Goal: Information Seeking & Learning: Learn about a topic

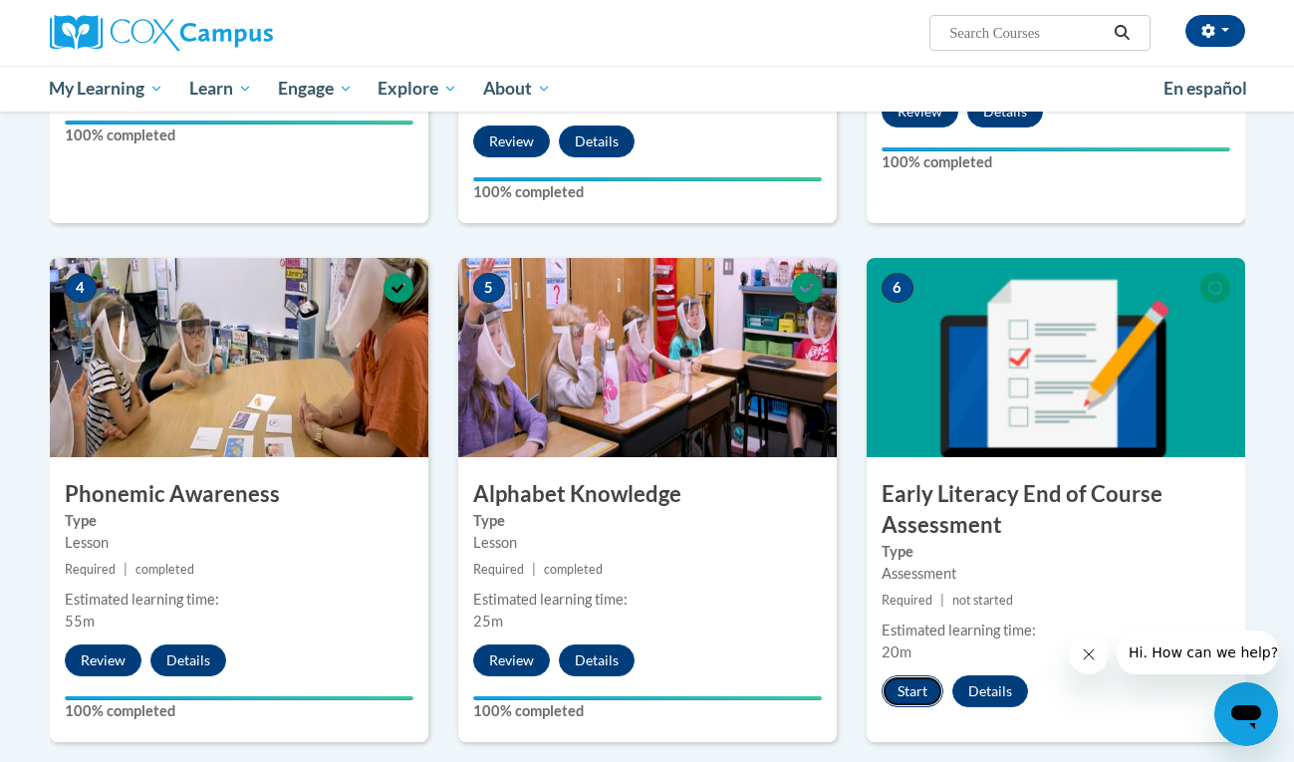
click at [912, 698] on button "Start" at bounding box center [913, 692] width 62 height 32
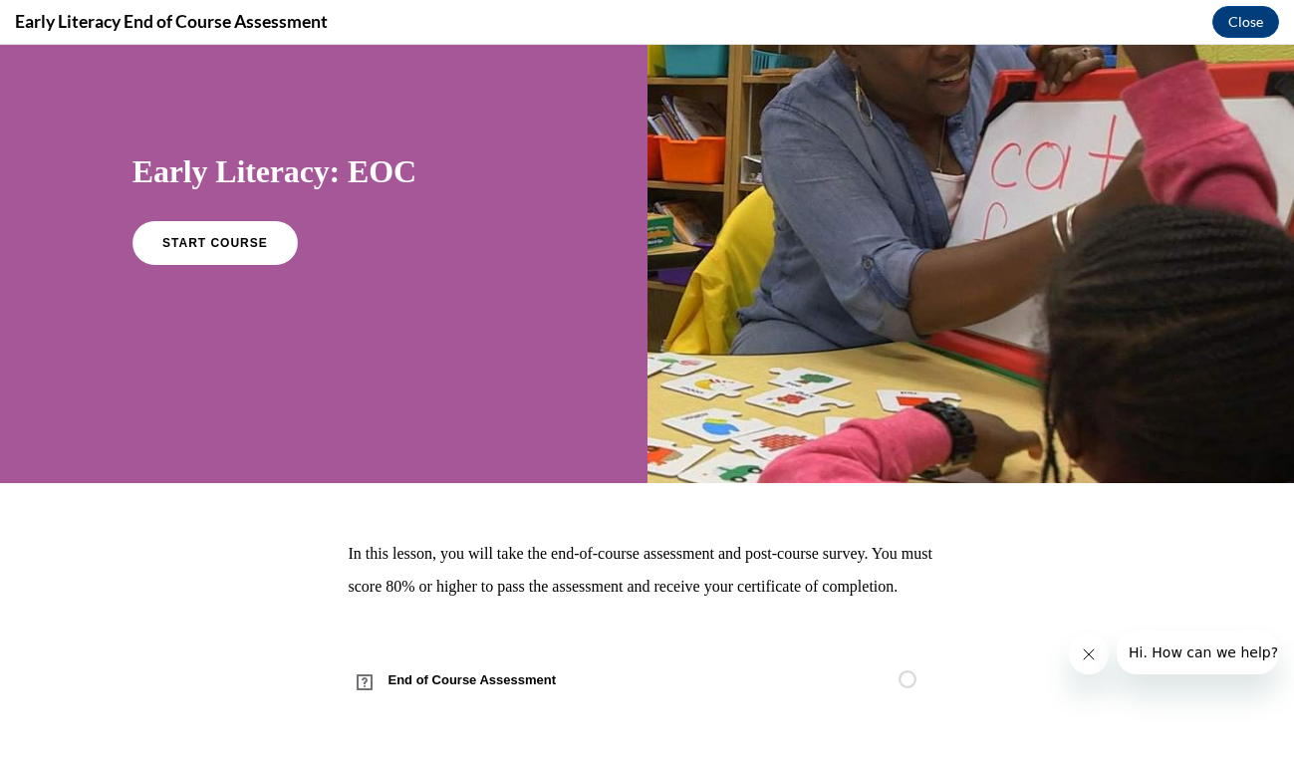
scroll to position [136, 0]
click at [234, 225] on link "START COURSE" at bounding box center [215, 243] width 173 height 46
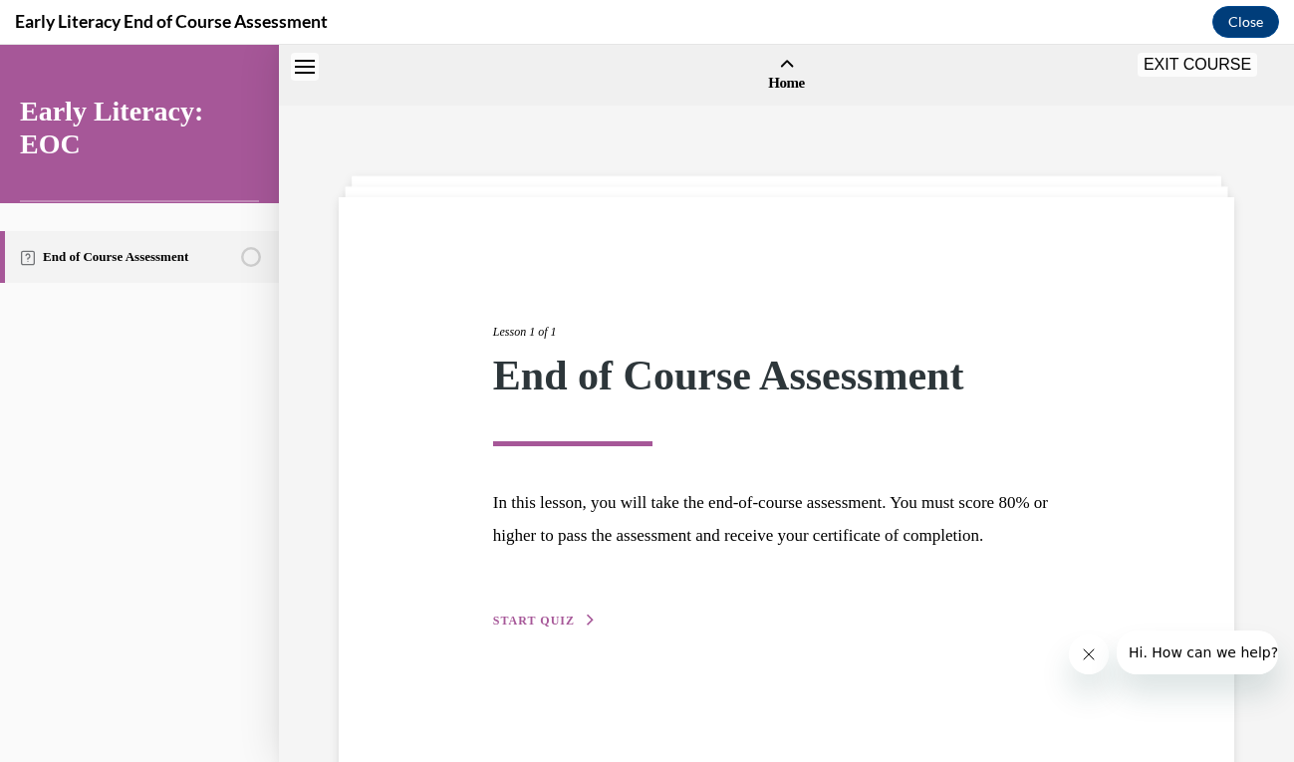
scroll to position [62, 0]
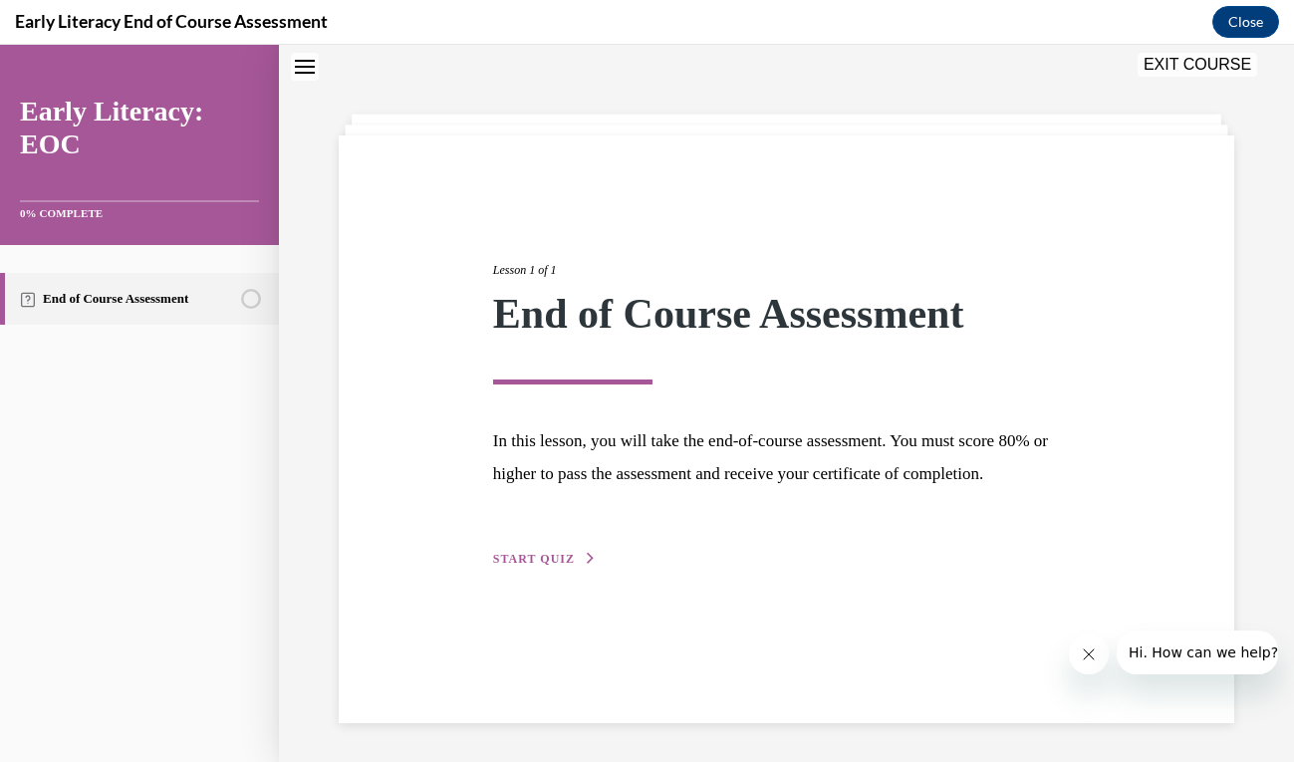
click at [543, 541] on div "Lesson 1 of 1 End of Course Assessment In this lesson, you will take the end-of…" at bounding box center [786, 392] width 617 height 355
click at [540, 552] on span "START QUIZ" at bounding box center [534, 559] width 82 height 14
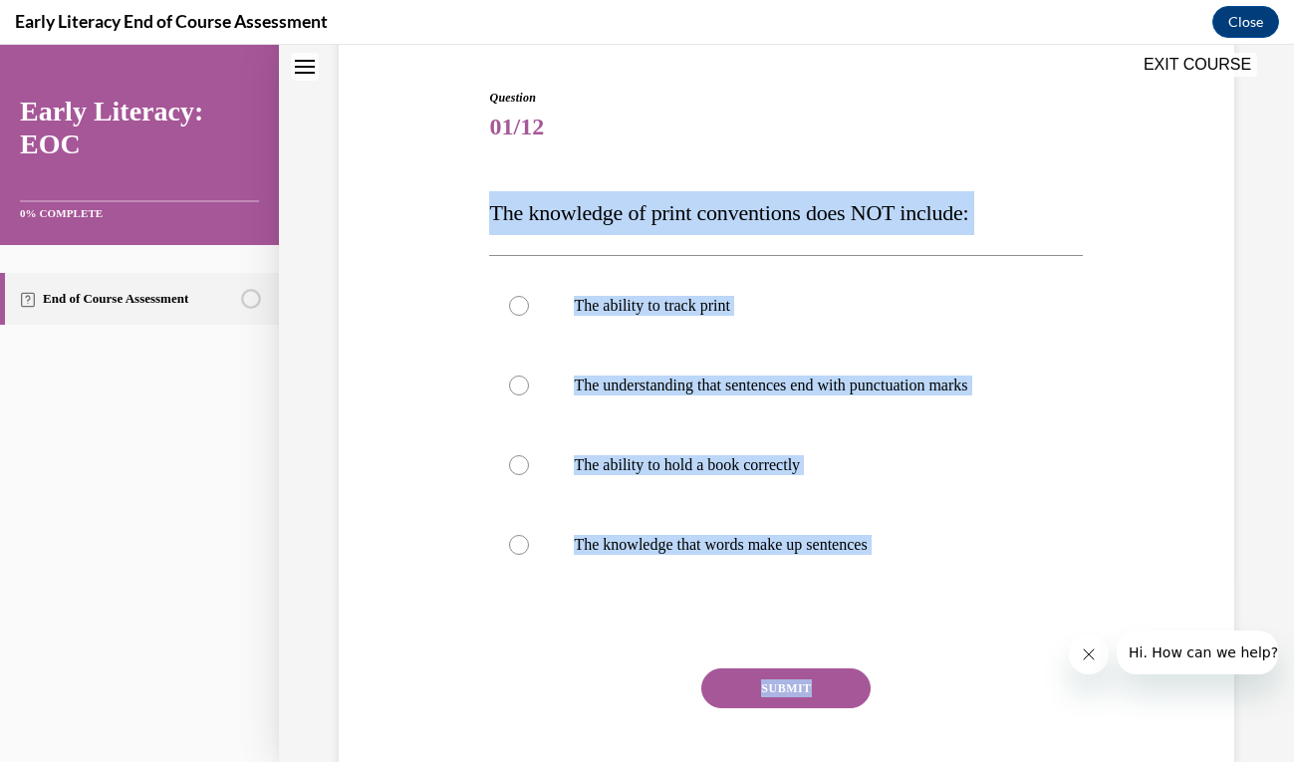
scroll to position [192, 0]
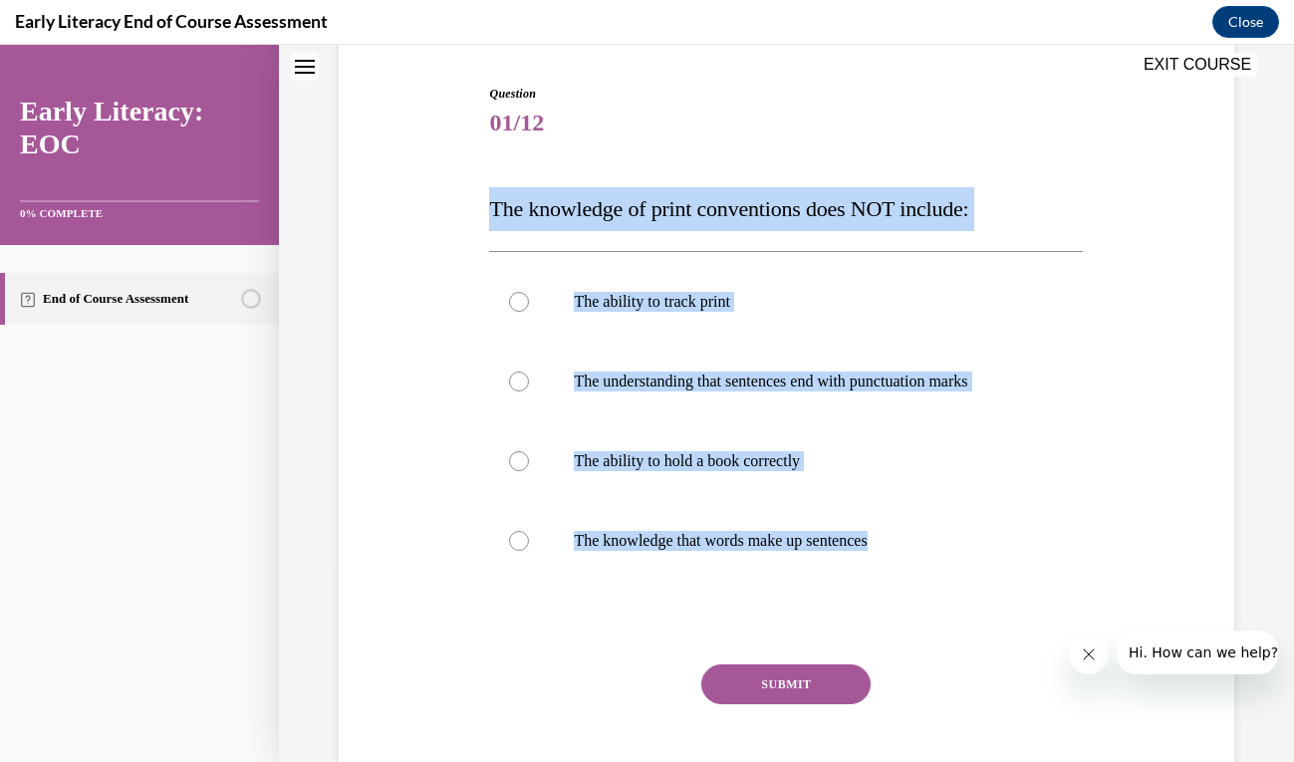
drag, startPoint x: 493, startPoint y: 220, endPoint x: 943, endPoint y: 625, distance: 604.6
click at [943, 625] on div "Question 01/12 The knowledge of print conventions does NOT include: The ability…" at bounding box center [786, 456] width 594 height 743
copy div "The knowledge of print conventions does NOT include: The ability to track print…"
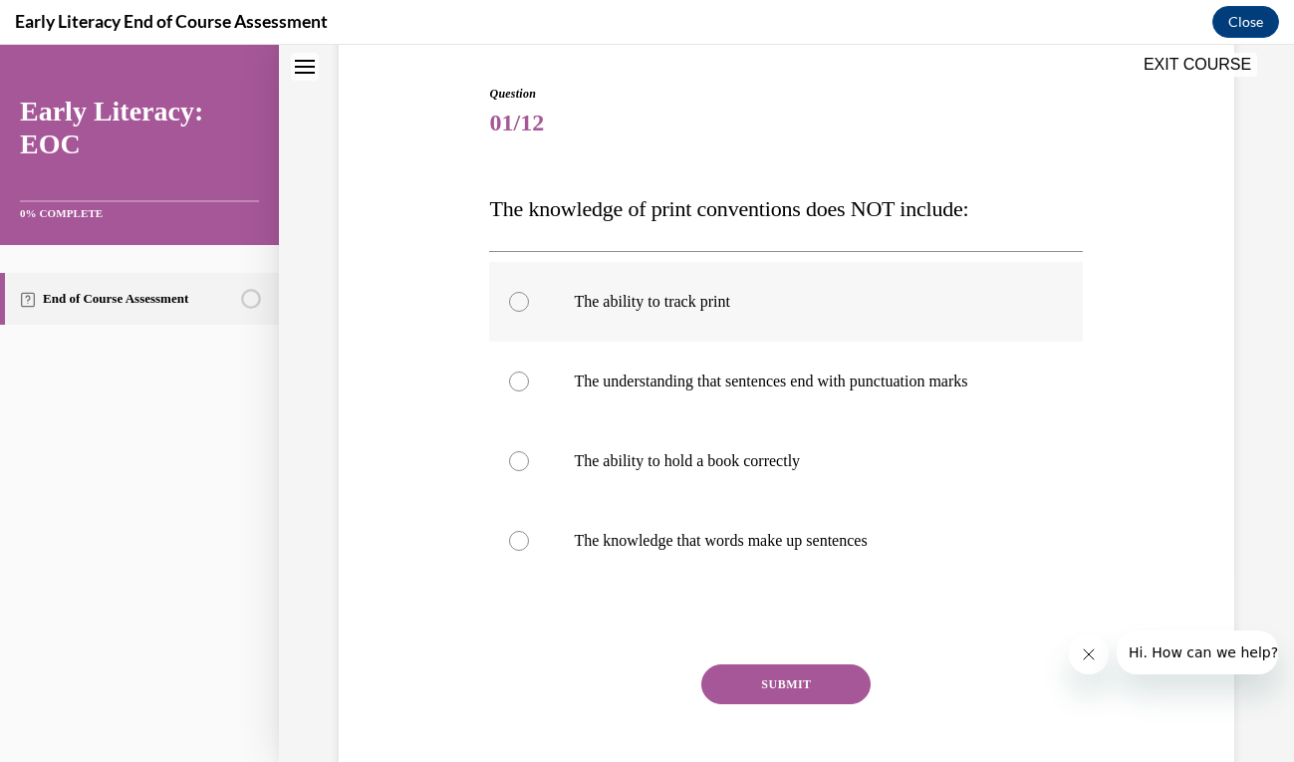
click at [527, 296] on div at bounding box center [519, 302] width 20 height 20
click at [775, 691] on button "SUBMIT" at bounding box center [785, 685] width 169 height 40
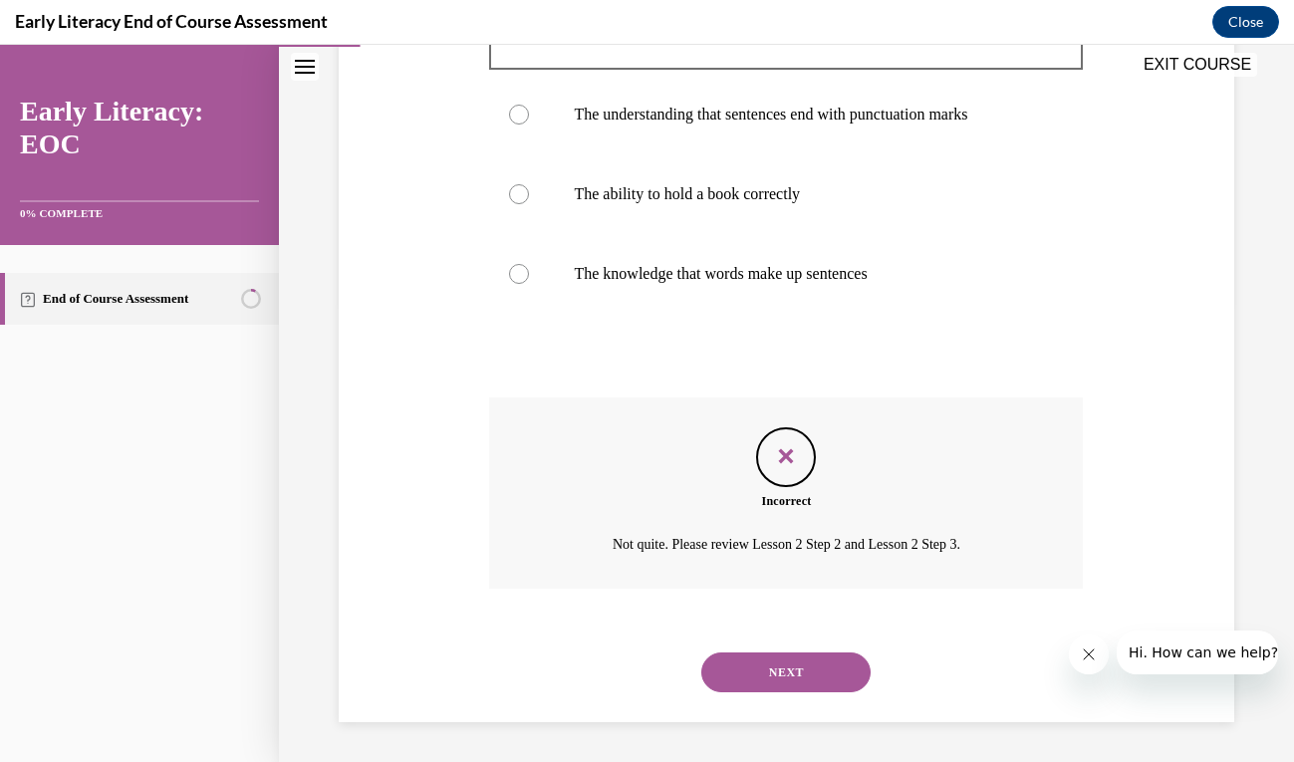
scroll to position [458, 0]
click at [799, 681] on button "NEXT" at bounding box center [785, 674] width 169 height 40
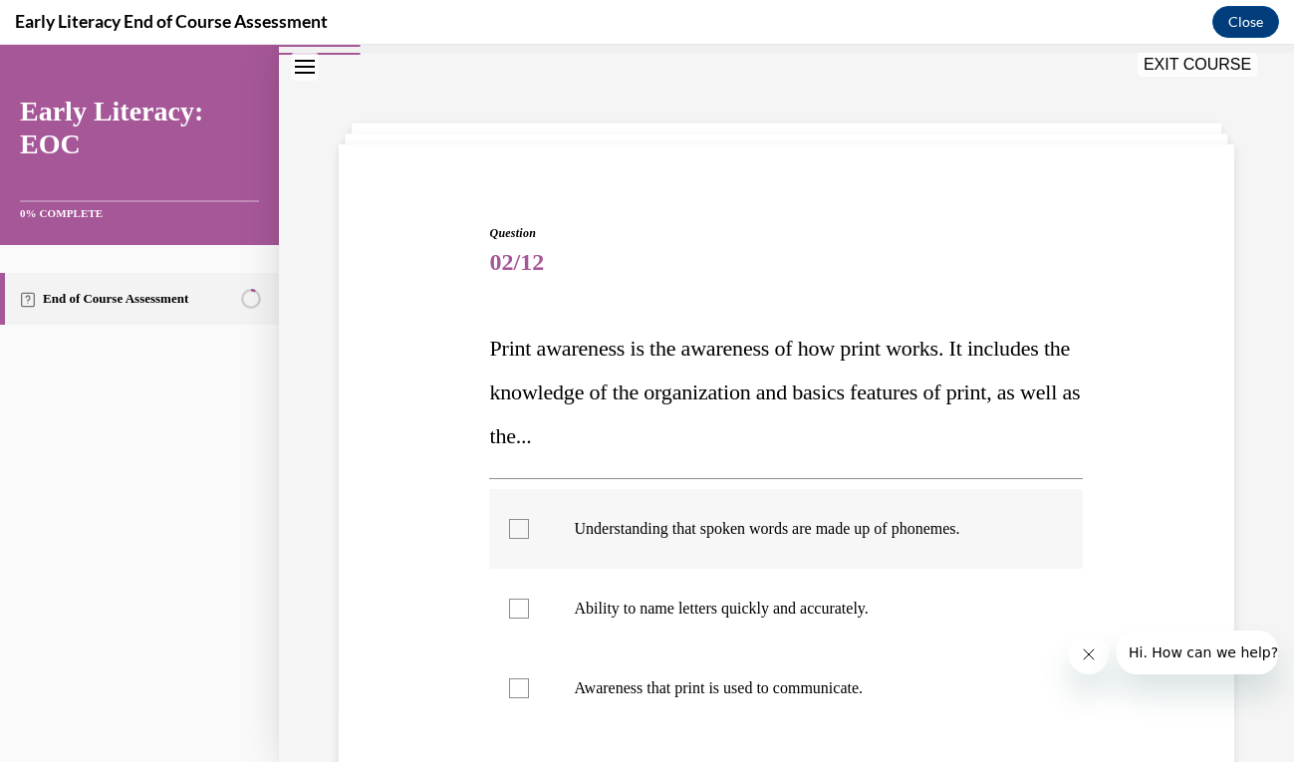
scroll to position [67, 0]
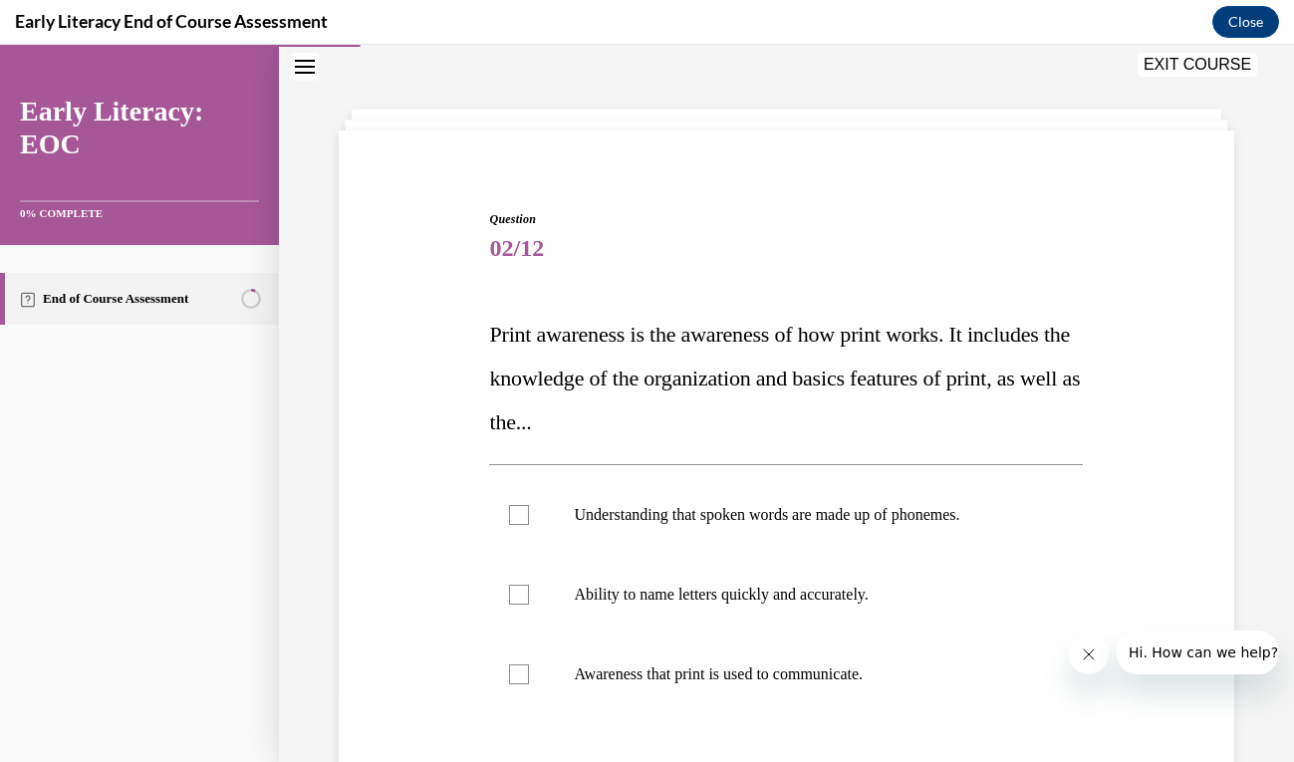
click at [1191, 62] on button "EXIT COURSE" at bounding box center [1198, 65] width 120 height 24
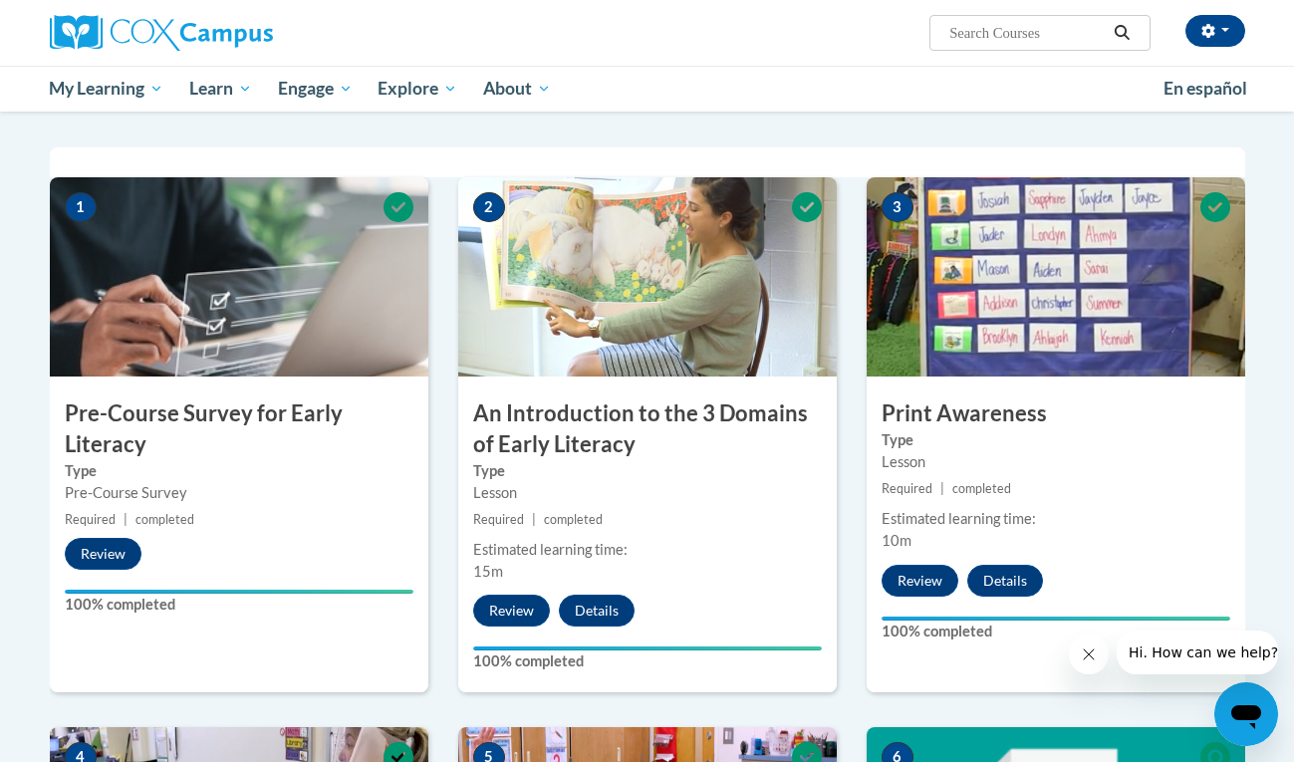
scroll to position [0, 0]
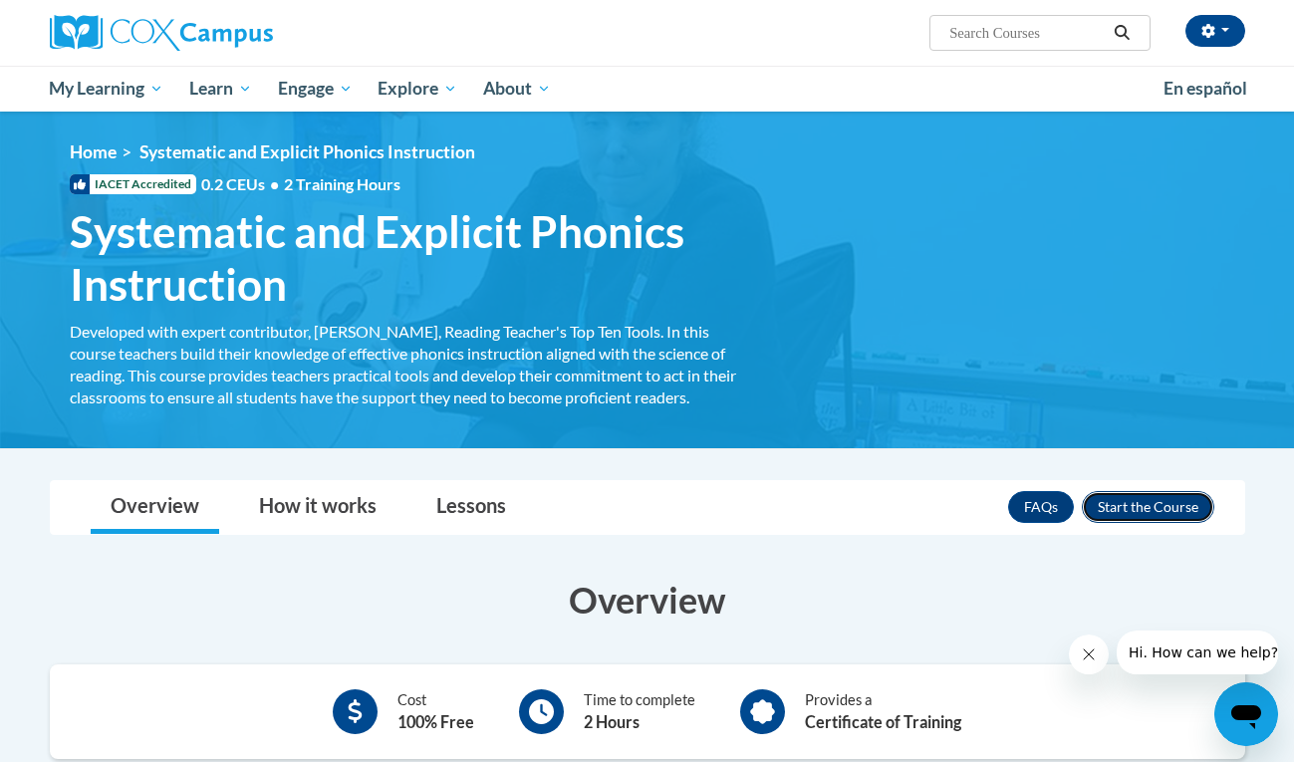
click at [1148, 508] on button "Enroll" at bounding box center [1148, 507] width 133 height 32
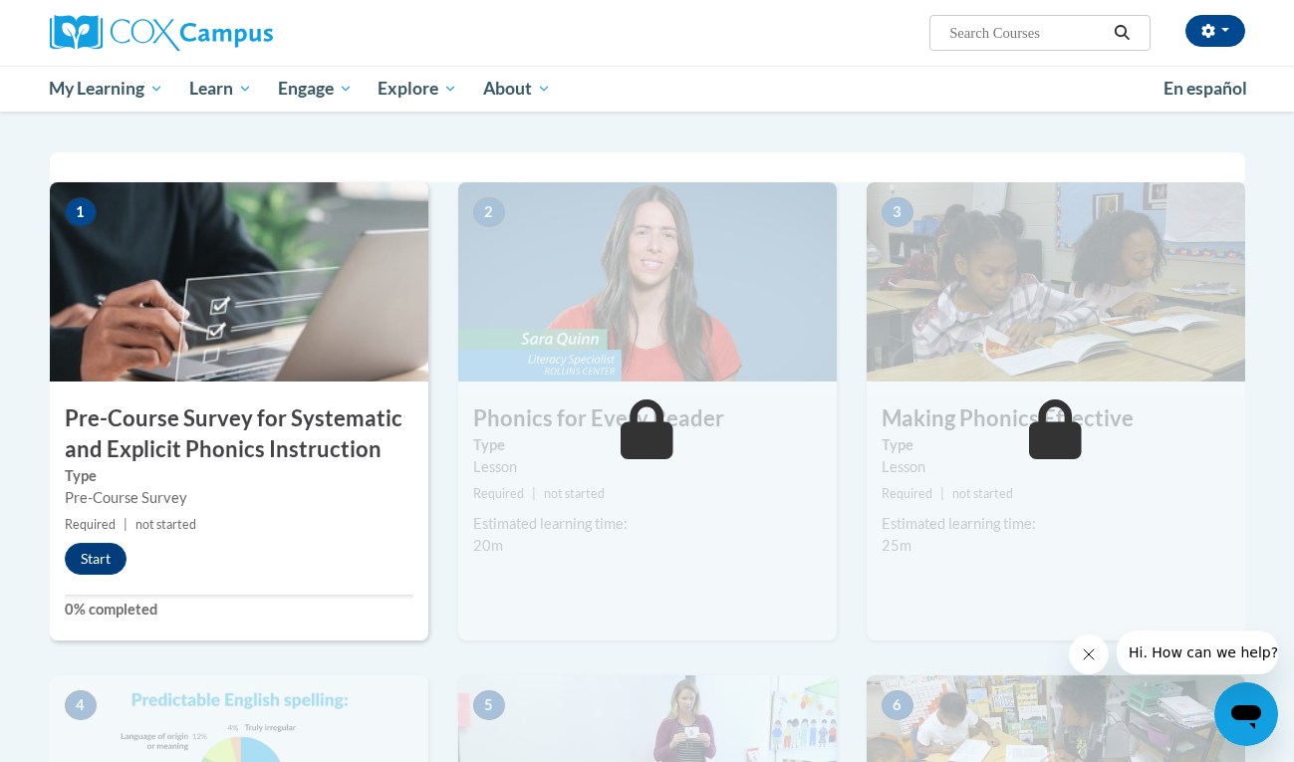
scroll to position [407, 0]
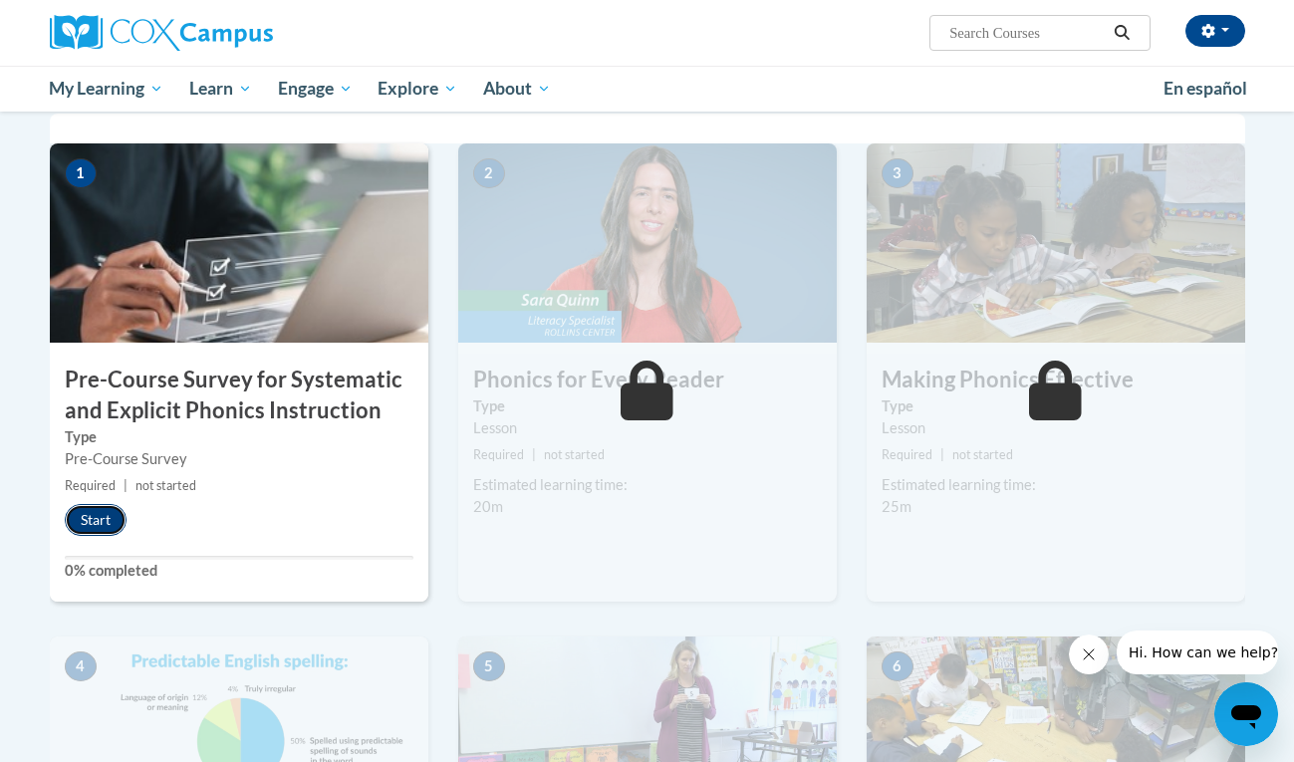
click at [94, 510] on button "Start" at bounding box center [96, 520] width 62 height 32
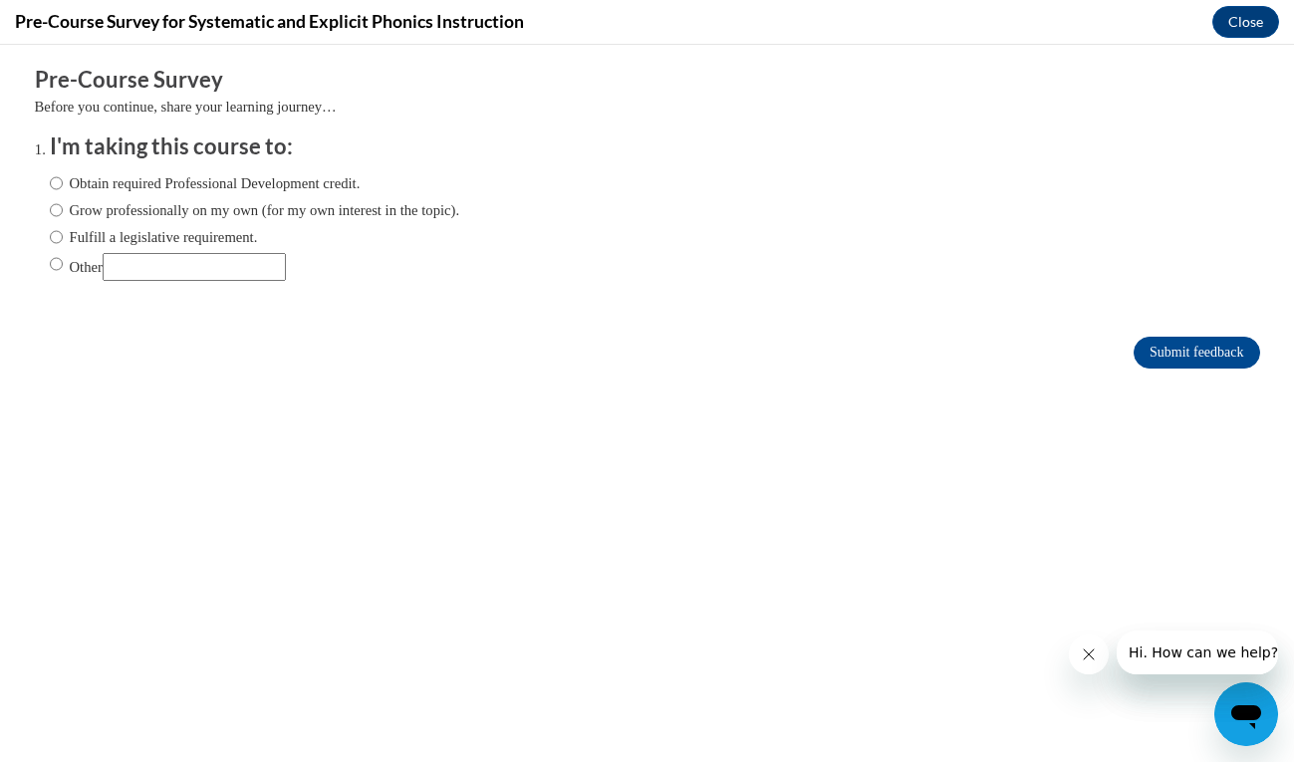
scroll to position [0, 0]
click at [115, 205] on label "Grow professionally on my own (for my own interest in the topic)." at bounding box center [255, 210] width 411 height 22
click at [63, 205] on input "Grow professionally on my own (for my own interest in the topic)." at bounding box center [56, 210] width 13 height 22
radio input "true"
click at [1225, 12] on button "Close" at bounding box center [1246, 22] width 67 height 32
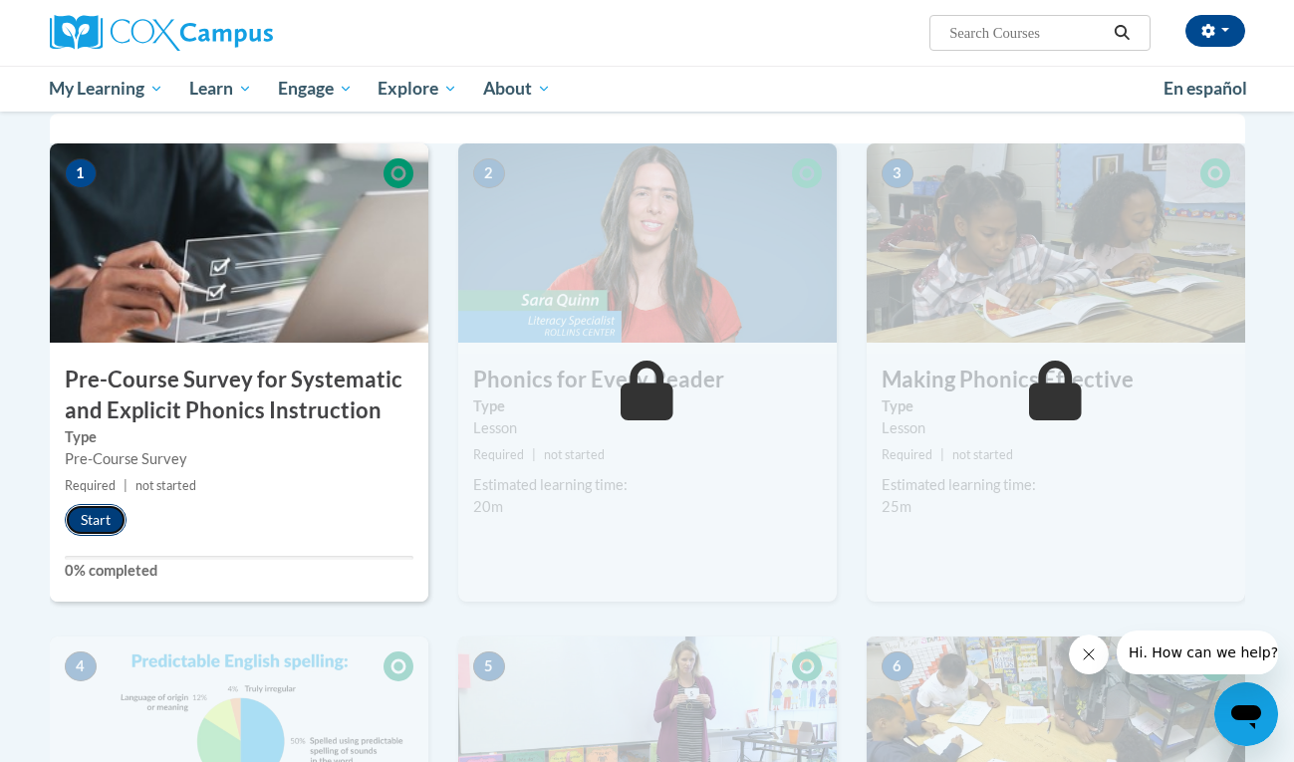
click at [90, 518] on button "Start" at bounding box center [96, 520] width 62 height 32
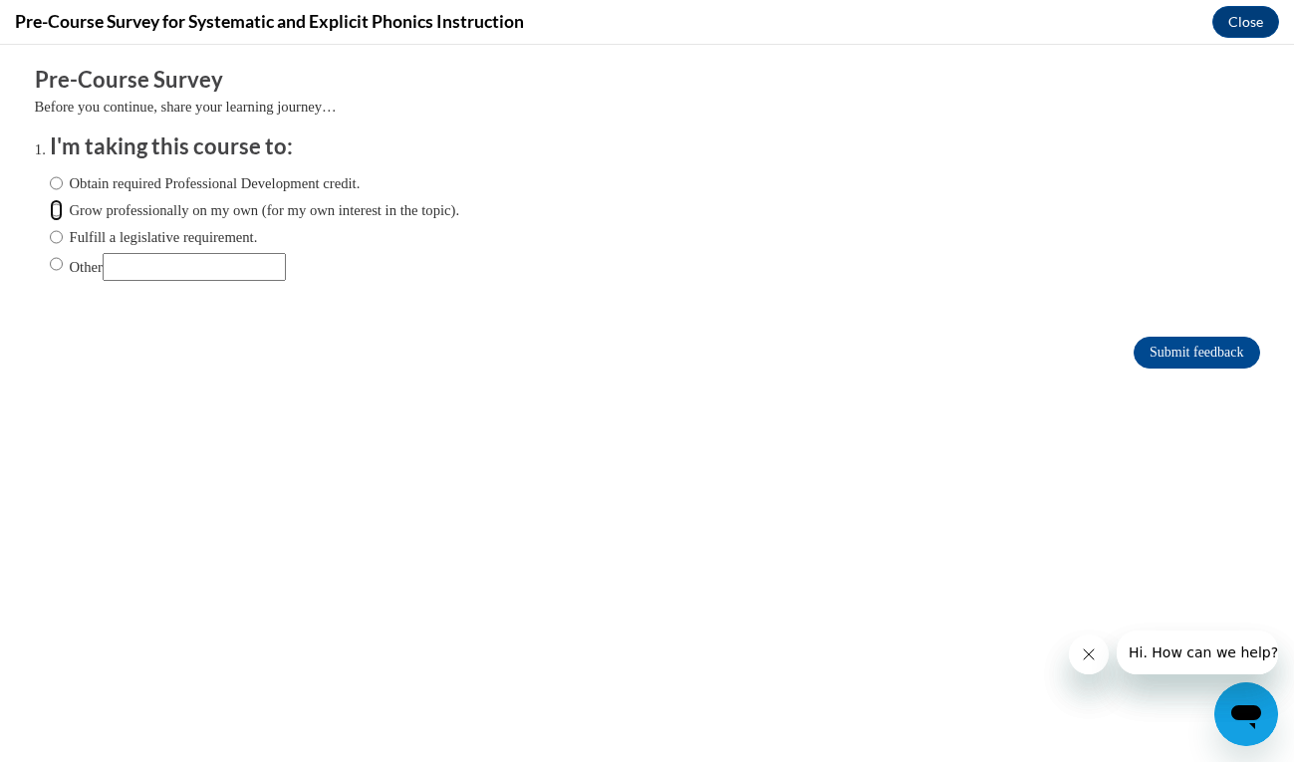
click at [57, 212] on input "Grow professionally on my own (for my own interest in the topic)." at bounding box center [56, 210] width 13 height 22
radio input "true"
click at [1191, 354] on input "Submit feedback" at bounding box center [1197, 353] width 126 height 32
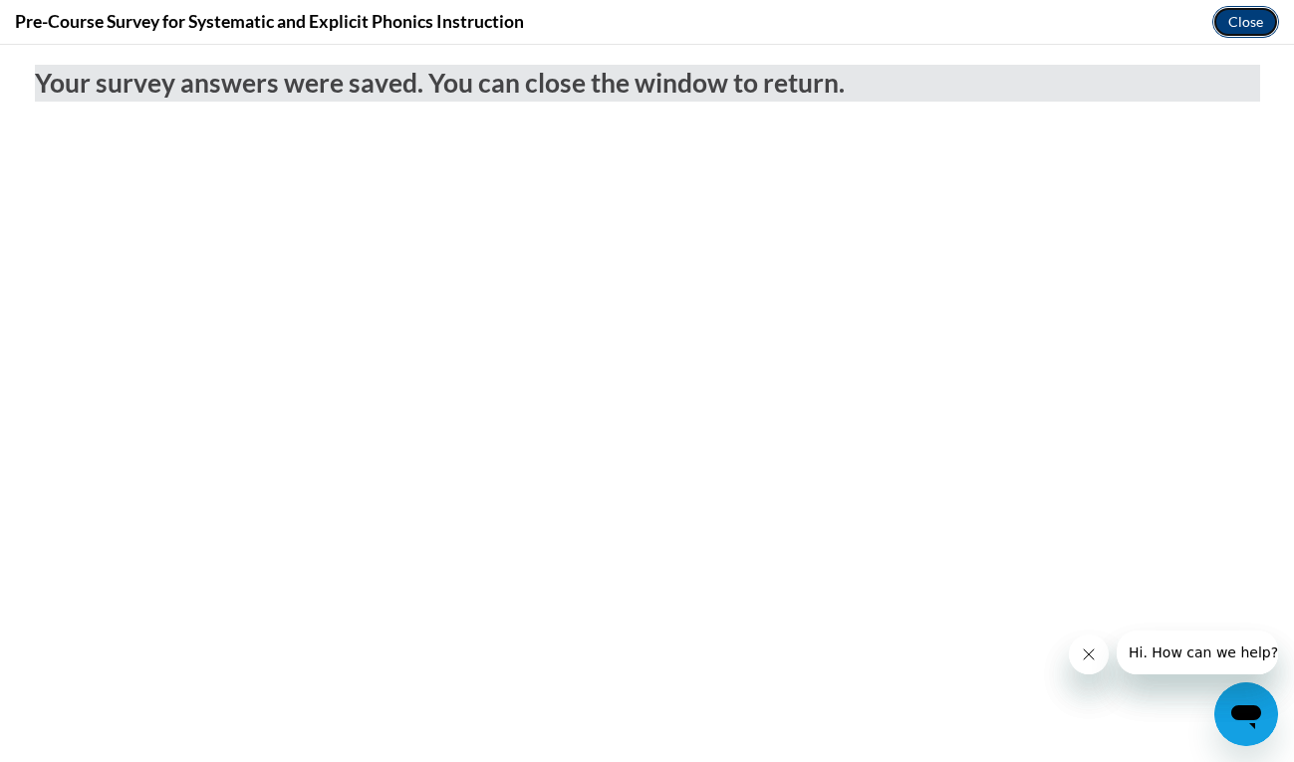
click at [1260, 17] on button "Close" at bounding box center [1246, 22] width 67 height 32
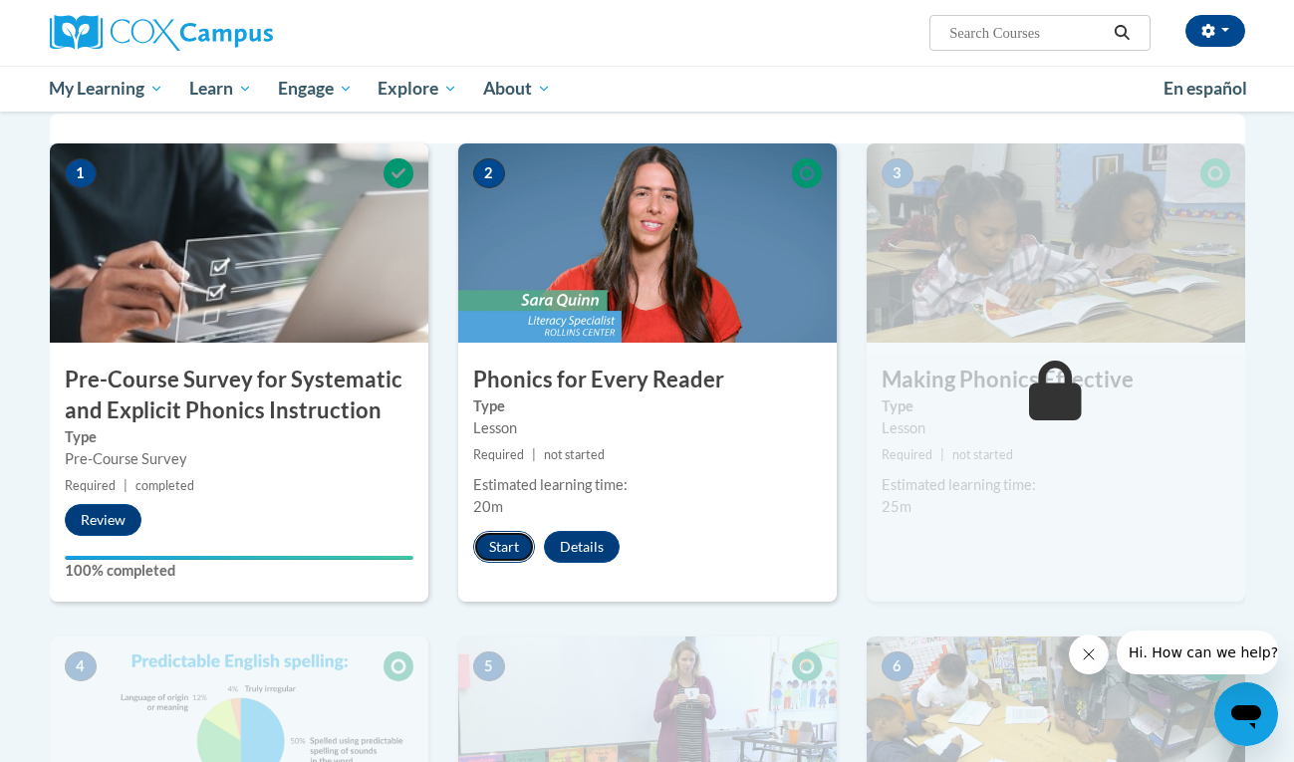
click at [502, 536] on button "Start" at bounding box center [504, 547] width 62 height 32
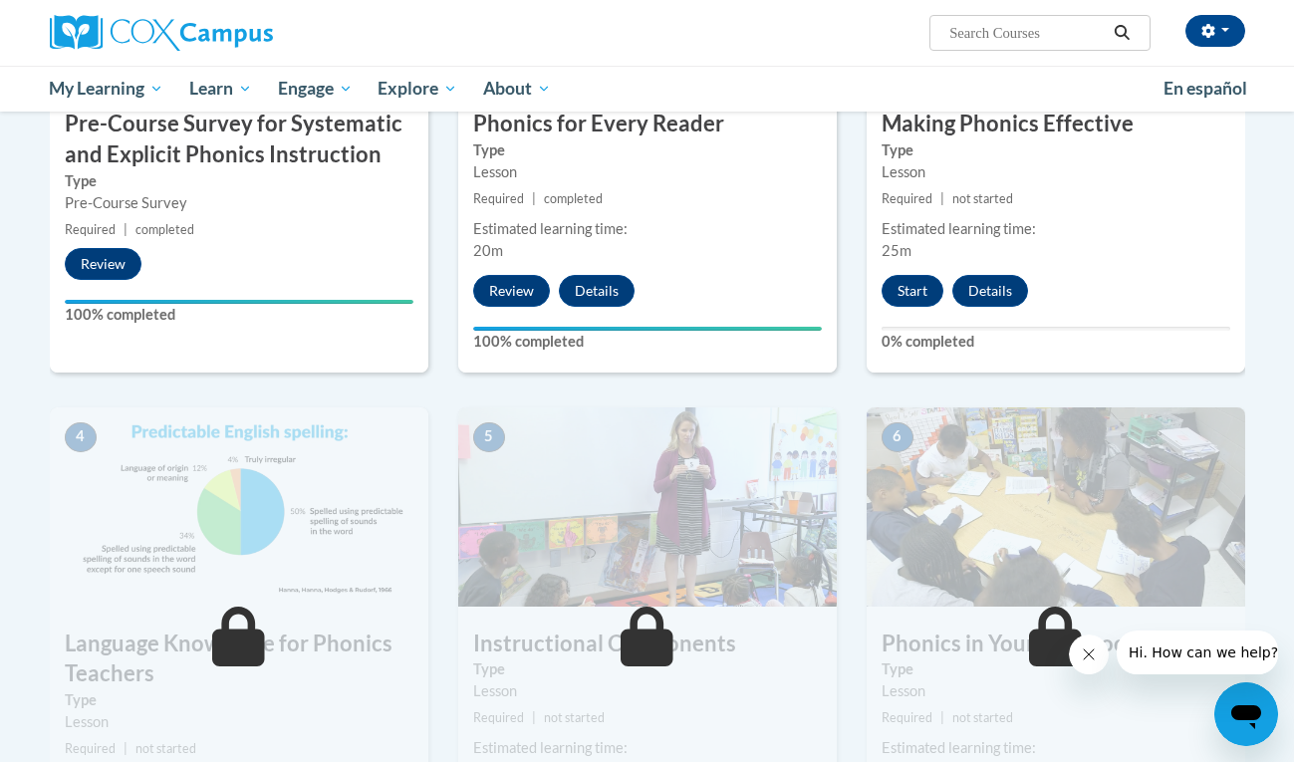
scroll to position [560, 0]
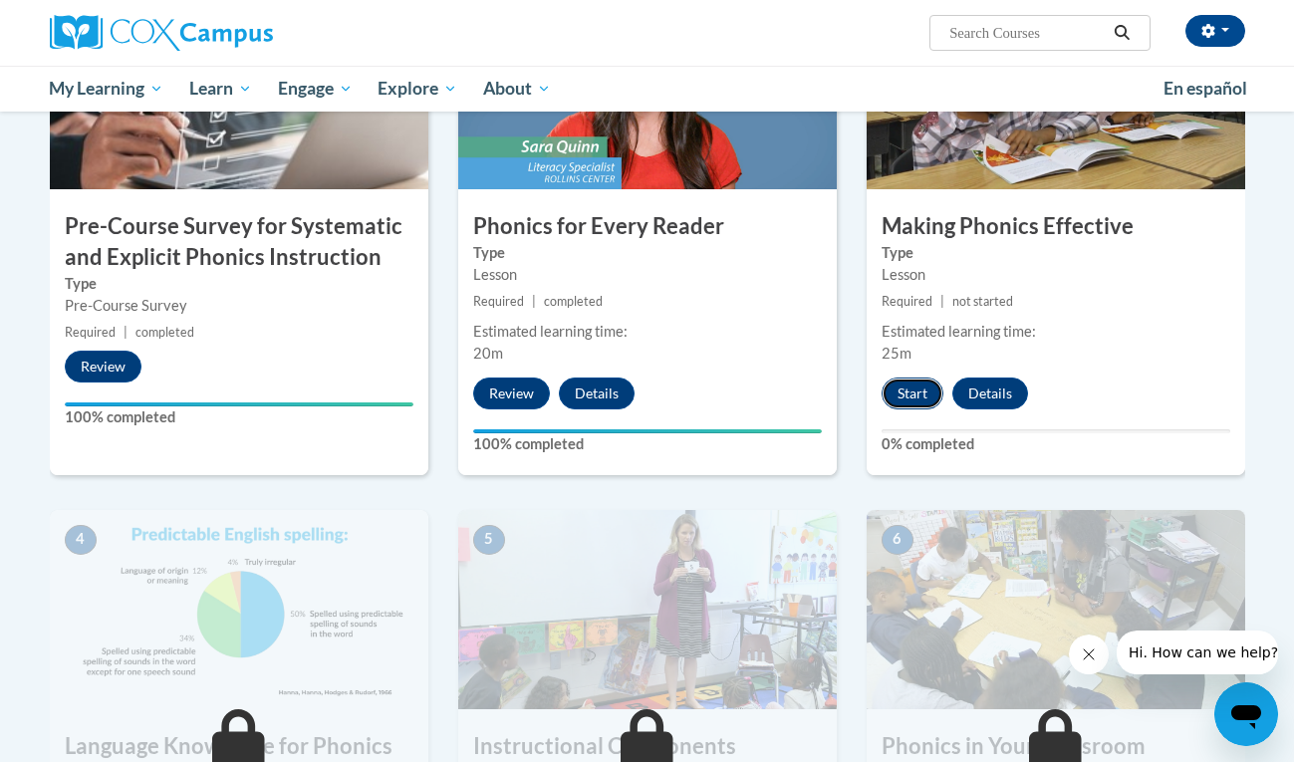
click at [929, 391] on button "Start" at bounding box center [913, 394] width 62 height 32
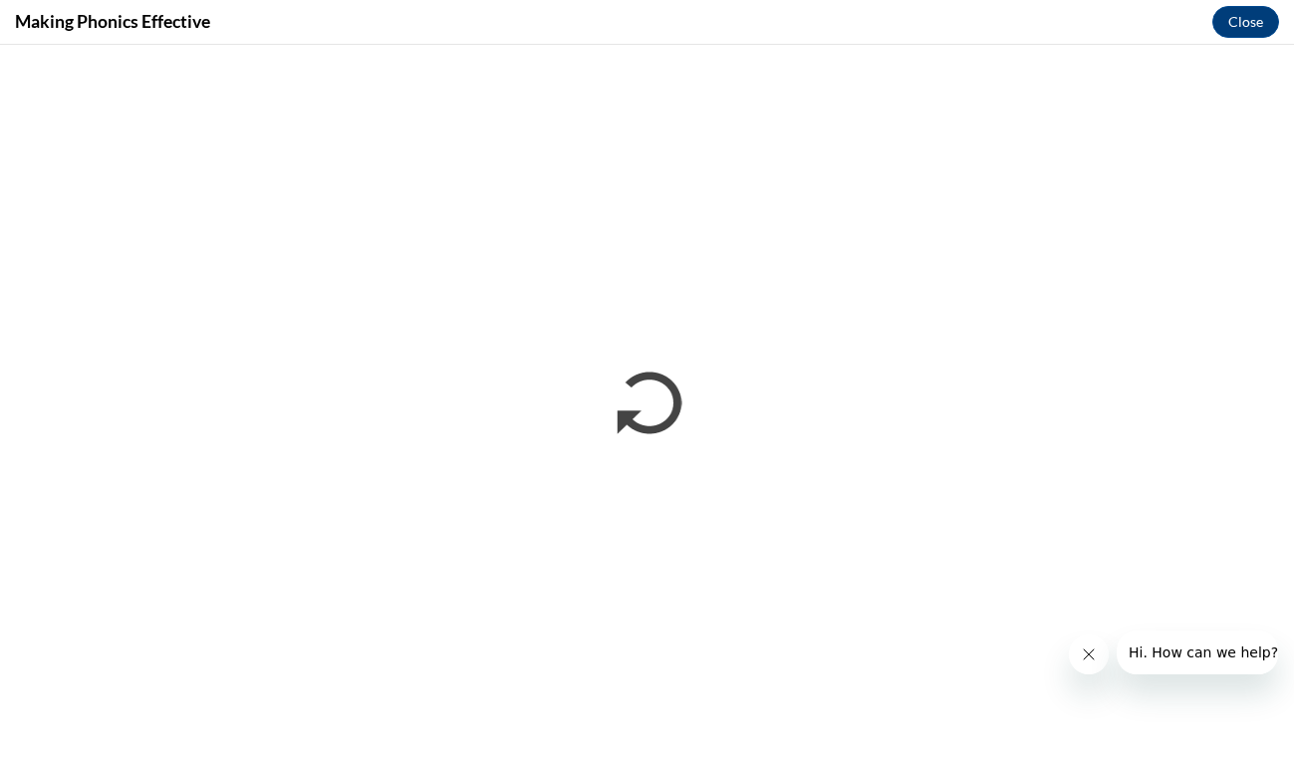
scroll to position [0, 0]
